Goal: Task Accomplishment & Management: Complete application form

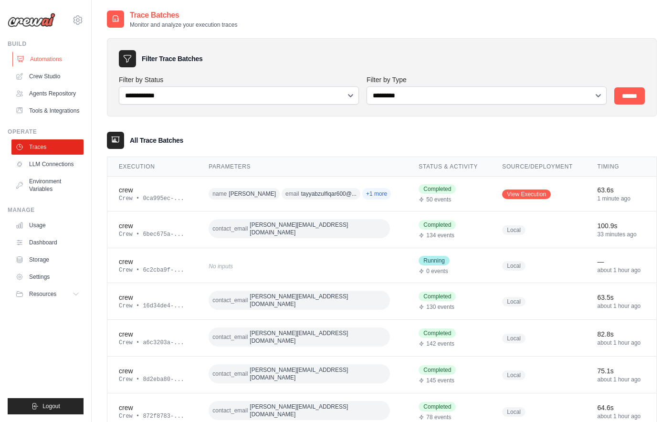
click at [55, 65] on link "Automations" at bounding box center [48, 59] width 72 height 15
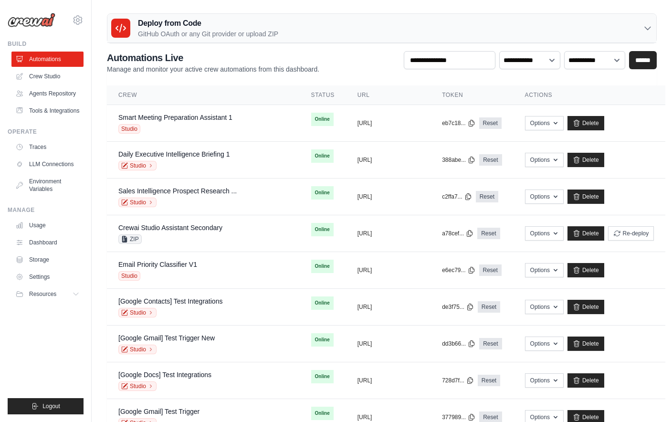
click at [147, 39] on div "Deploy from Code GitHub OAuth or any Git provider or upload ZIP" at bounding box center [381, 28] width 549 height 29
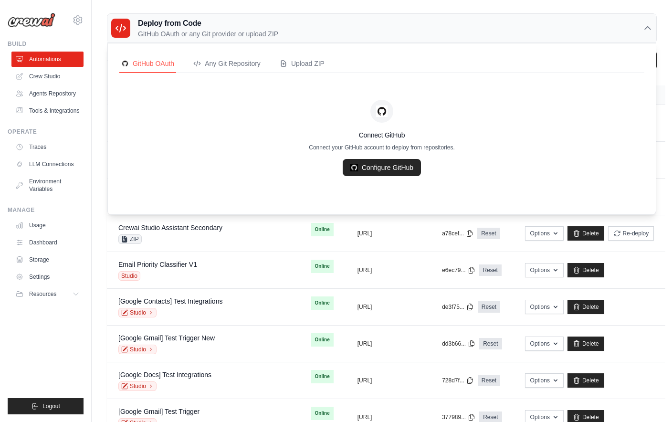
click at [147, 39] on div "Deploy from Code GitHub OAuth or any Git provider or upload ZIP" at bounding box center [381, 28] width 549 height 29
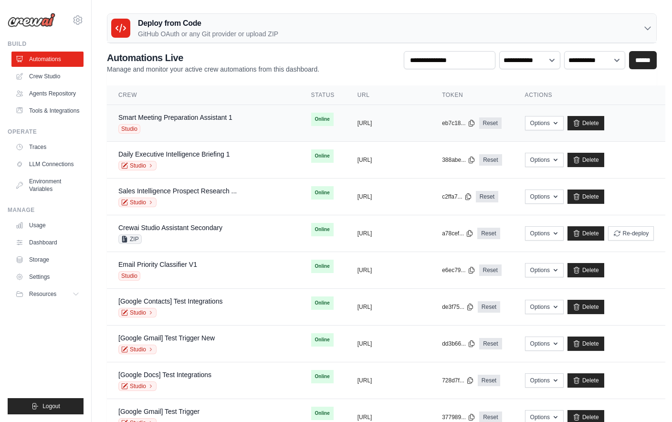
click at [243, 124] on div "Smart Meeting Preparation Assistant 1 Studio" at bounding box center [203, 123] width 170 height 21
click at [75, 16] on icon at bounding box center [77, 19] width 11 height 11
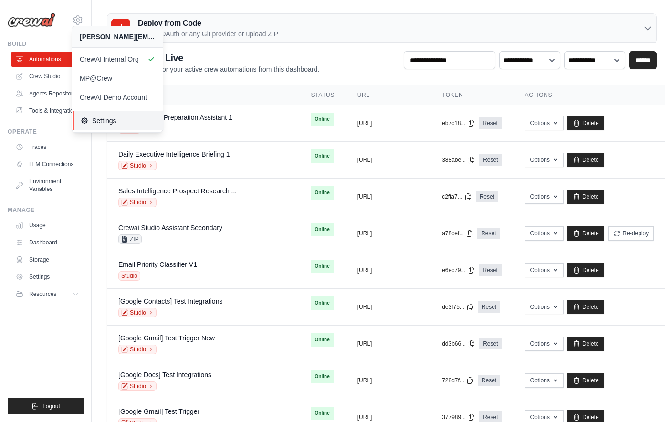
click at [109, 122] on span "Settings" at bounding box center [118, 121] width 75 height 10
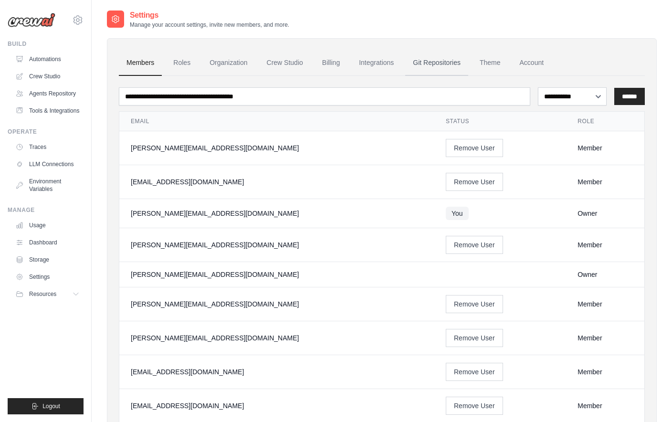
click at [457, 65] on link "Git Repositories" at bounding box center [436, 63] width 63 height 26
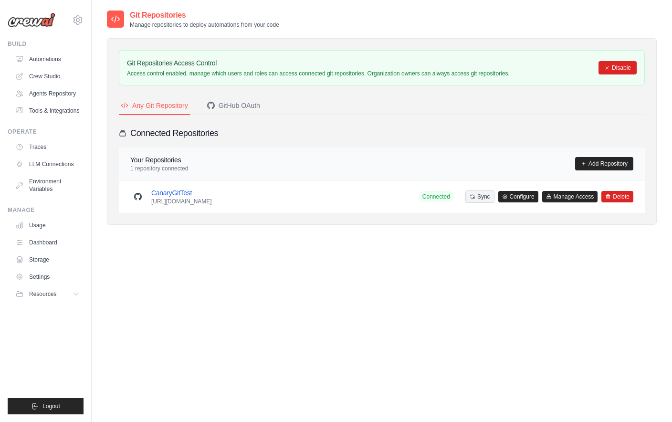
click at [559, 195] on button "Manage Access" at bounding box center [570, 196] width 56 height 11
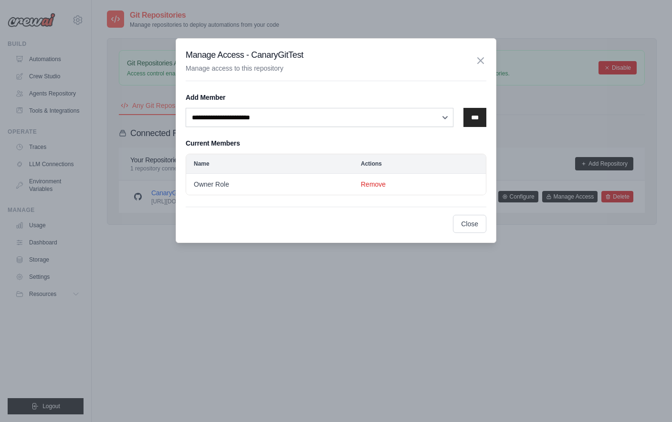
click at [482, 59] on icon "button" at bounding box center [481, 61] width 6 height 6
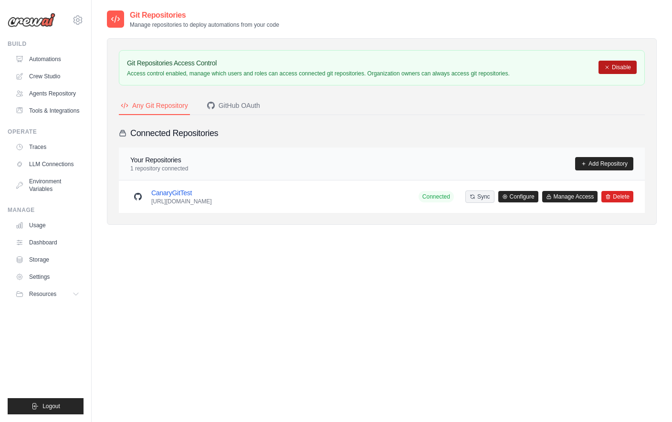
click at [616, 66] on button "Disable" at bounding box center [617, 67] width 38 height 13
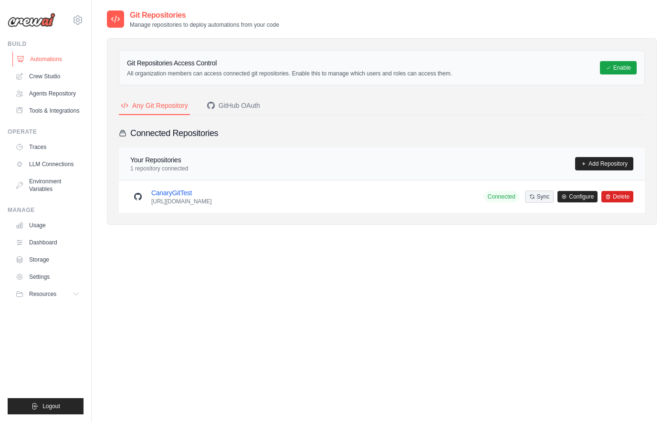
click at [58, 63] on link "Automations" at bounding box center [48, 59] width 72 height 15
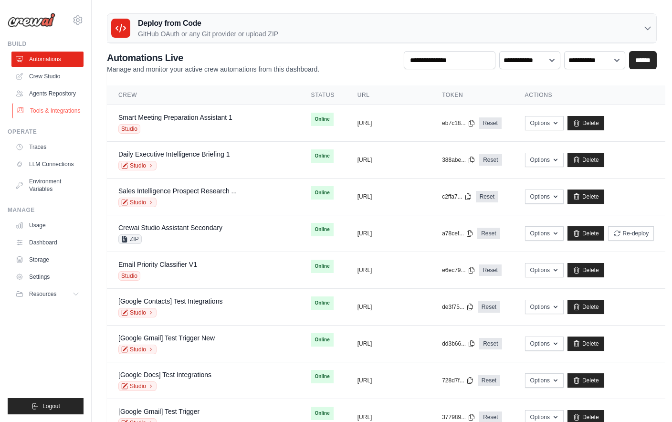
click at [62, 113] on link "Tools & Integrations" at bounding box center [48, 110] width 72 height 15
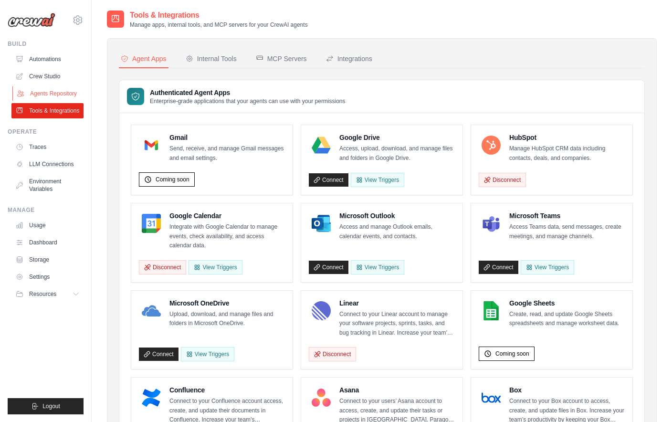
click at [52, 94] on link "Agents Repository" at bounding box center [48, 93] width 72 height 15
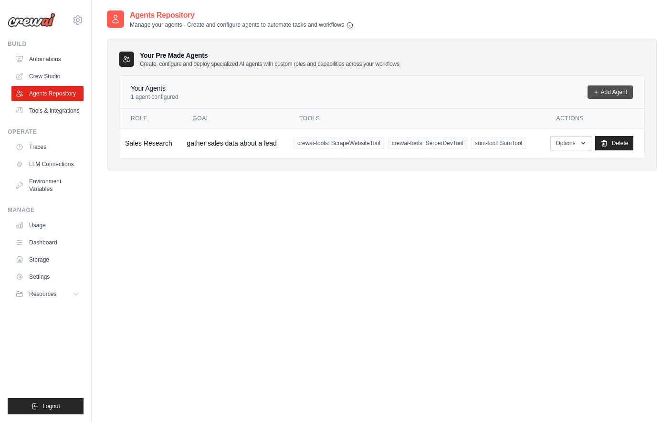
click at [596, 94] on icon at bounding box center [596, 92] width 6 height 6
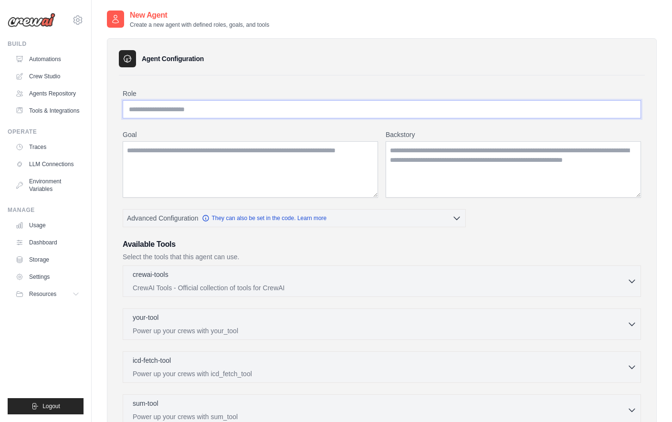
drag, startPoint x: 336, startPoint y: 118, endPoint x: 323, endPoint y: 107, distance: 16.6
click at [336, 118] on input "Role" at bounding box center [382, 109] width 518 height 18
click at [323, 107] on input "Role" at bounding box center [382, 109] width 518 height 18
click at [172, 113] on input "Role" at bounding box center [382, 109] width 518 height 18
click at [238, 105] on input "Role" at bounding box center [382, 109] width 518 height 18
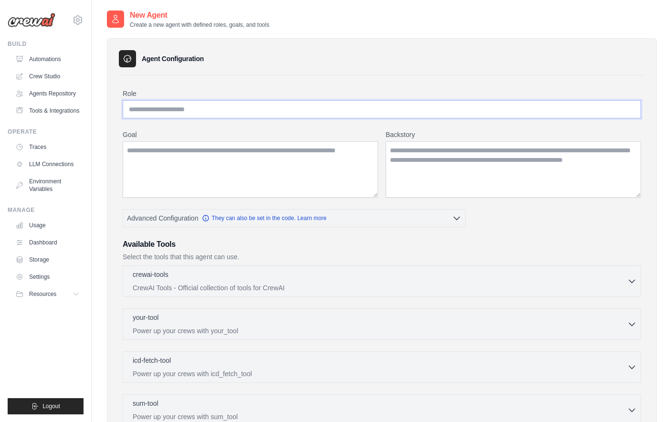
click at [238, 109] on input "Role" at bounding box center [382, 109] width 518 height 18
drag, startPoint x: 0, startPoint y: 0, endPoint x: 223, endPoint y: 106, distance: 247.4
click at [223, 106] on input "Role" at bounding box center [382, 109] width 518 height 18
type input "*"
type input "**********"
